Goal: Task Accomplishment & Management: Manage account settings

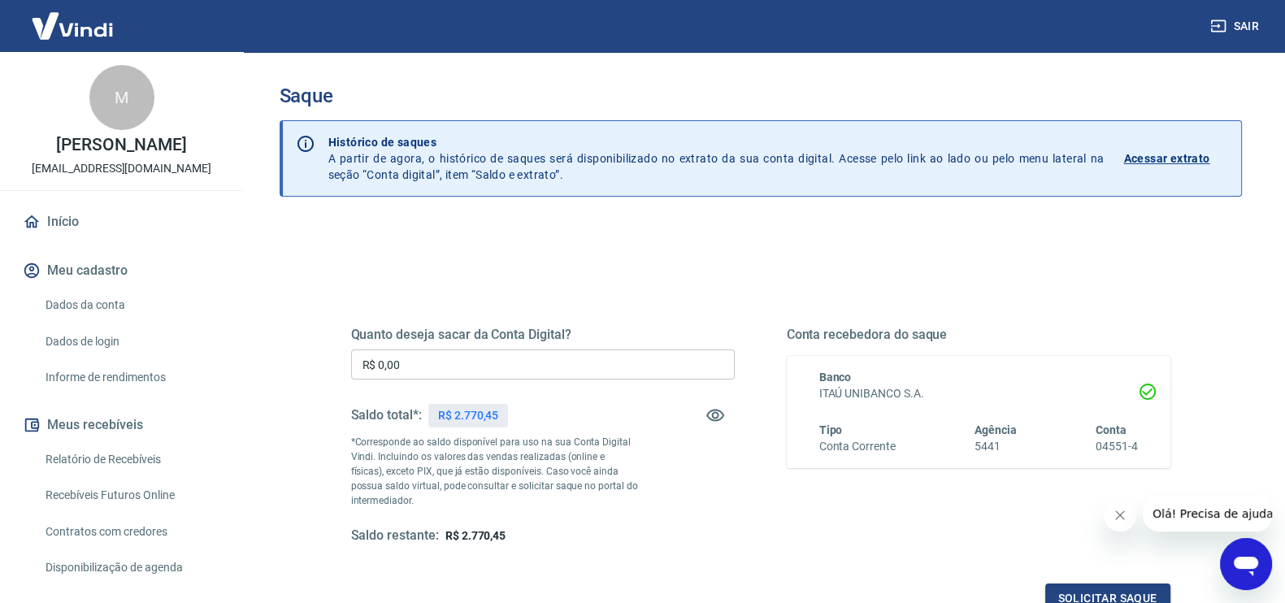
click at [454, 372] on input "R$ 0,00" at bounding box center [543, 364] width 384 height 30
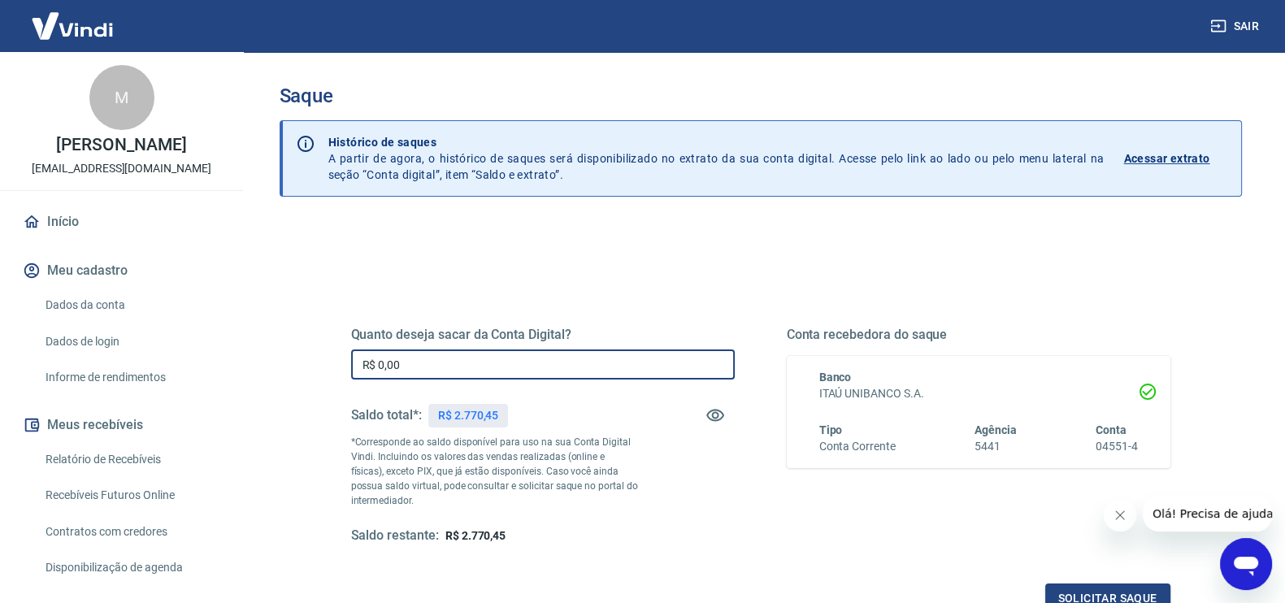
click at [454, 372] on input "R$ 0,00" at bounding box center [543, 364] width 384 height 30
type input "R$ 1.770,44"
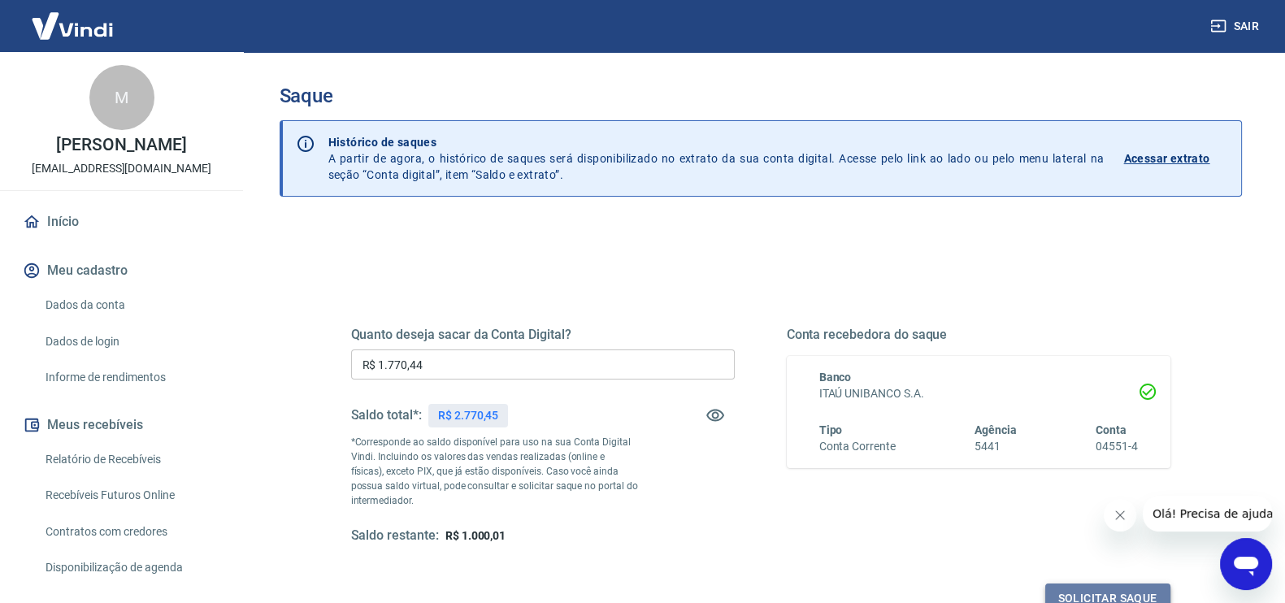
click at [1113, 587] on button "Solicitar saque" at bounding box center [1107, 598] width 125 height 30
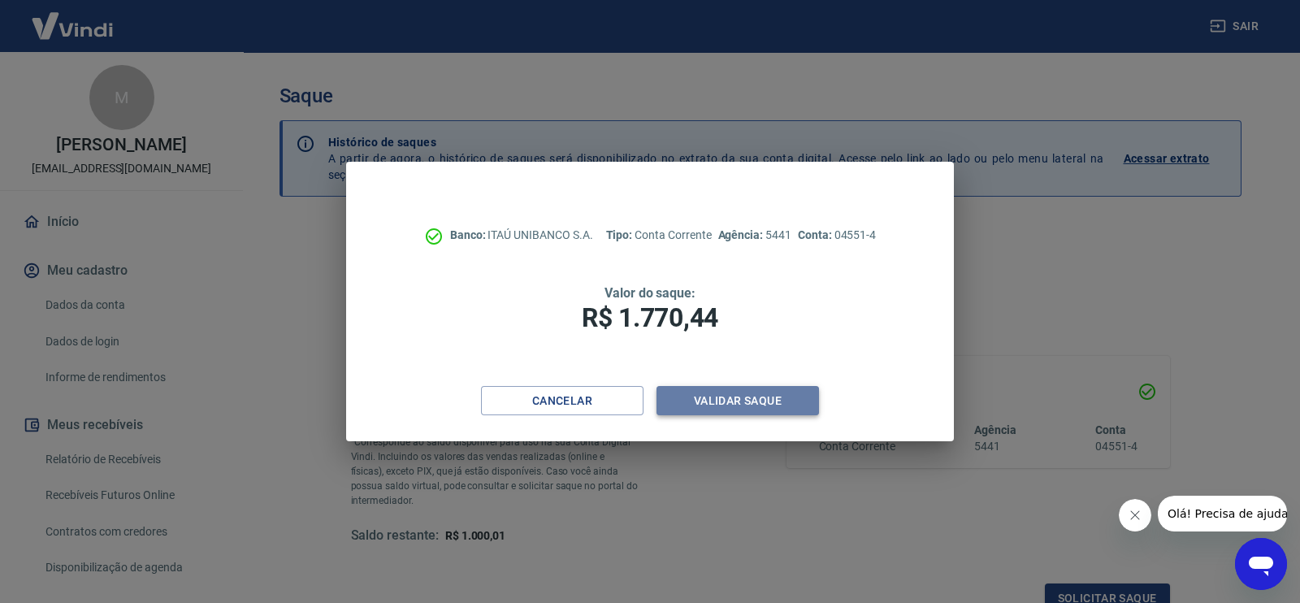
click at [772, 410] on button "Validar saque" at bounding box center [738, 401] width 163 height 30
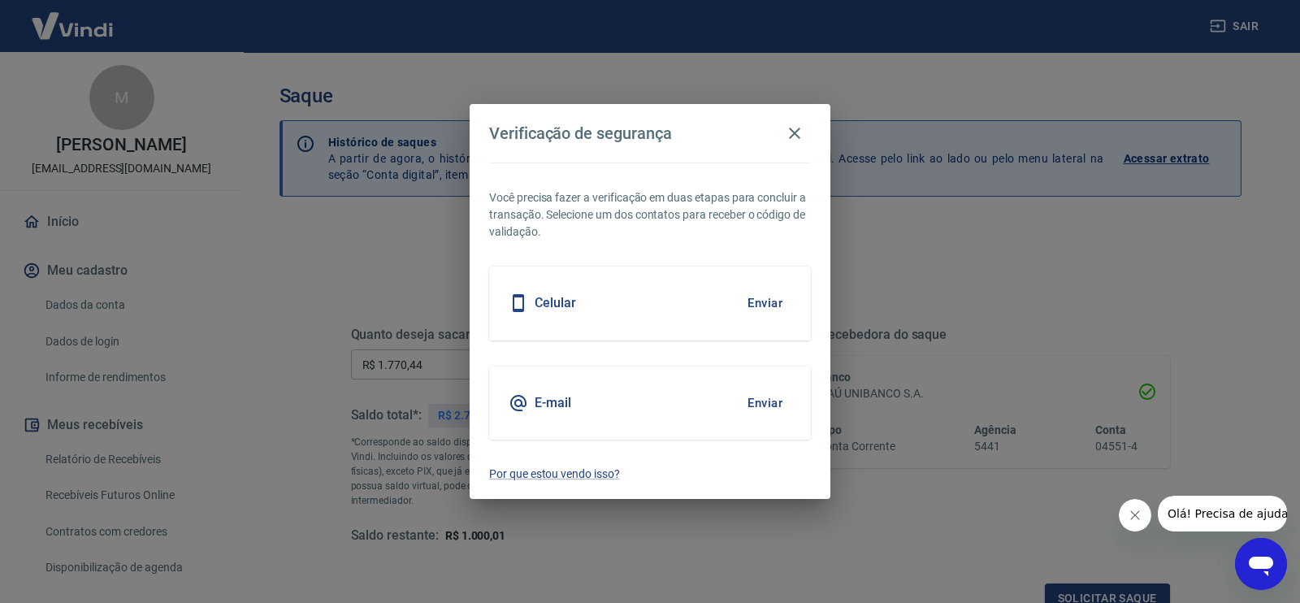
scroll to position [10, 0]
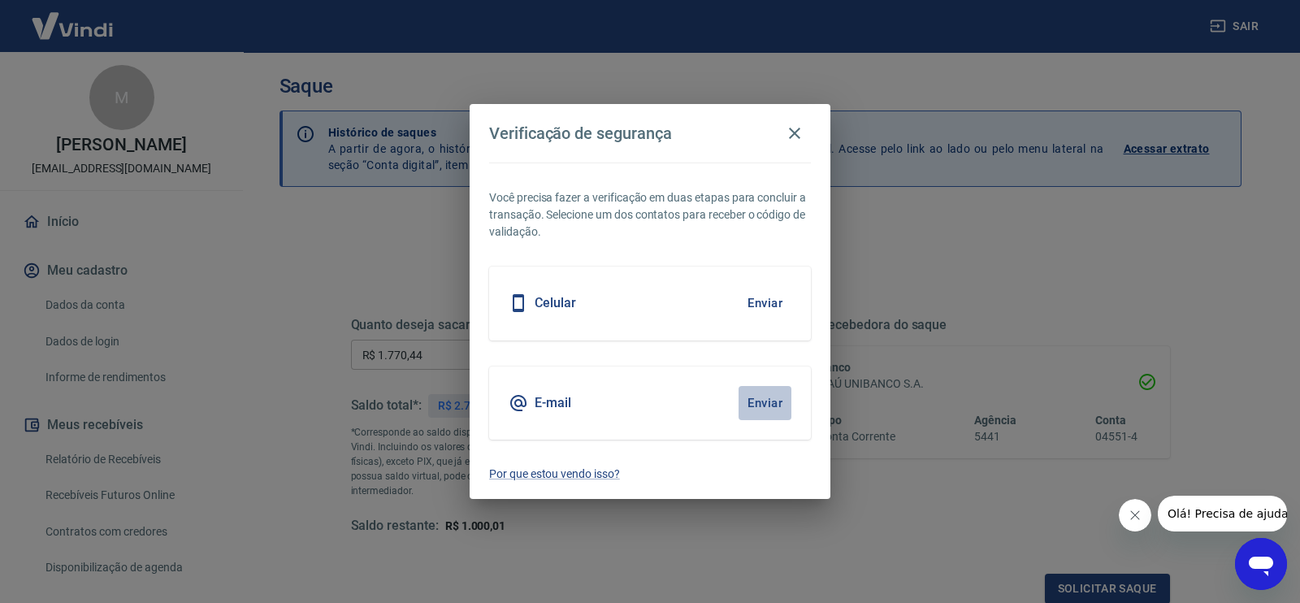
click at [745, 408] on button "Enviar" at bounding box center [765, 403] width 53 height 34
click at [768, 401] on button "Enviar" at bounding box center [765, 403] width 53 height 34
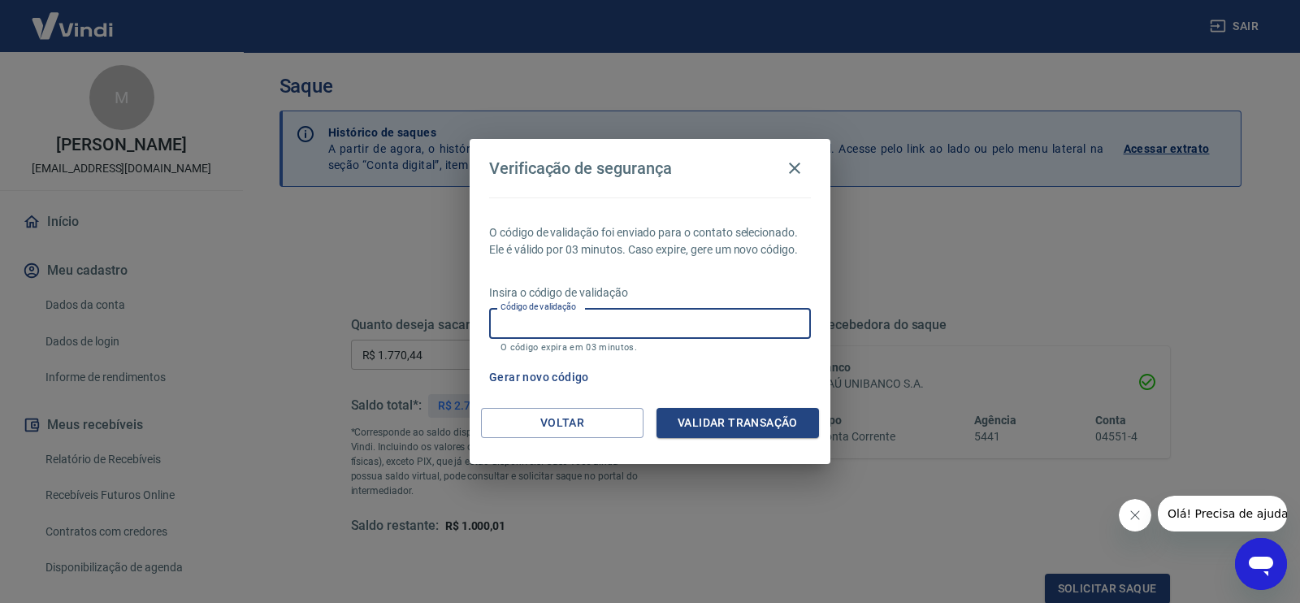
click at [687, 312] on input "Código de validação" at bounding box center [650, 323] width 322 height 30
type input "262476"
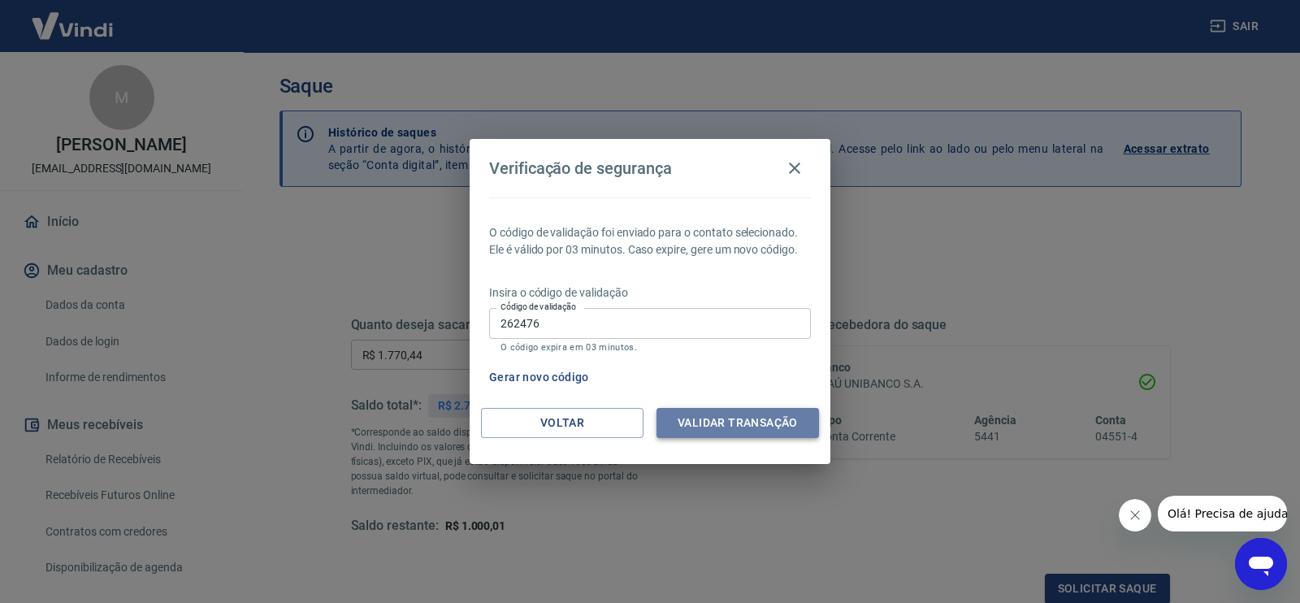
click at [713, 417] on button "Validar transação" at bounding box center [738, 423] width 163 height 30
